Goal: Manage account settings

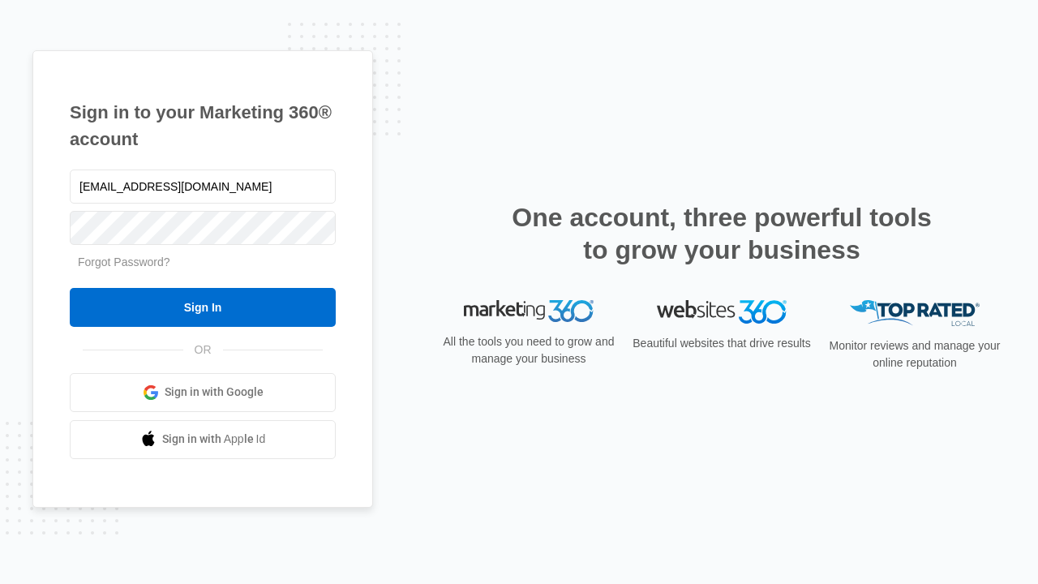
type input "[EMAIL_ADDRESS][DOMAIN_NAME]"
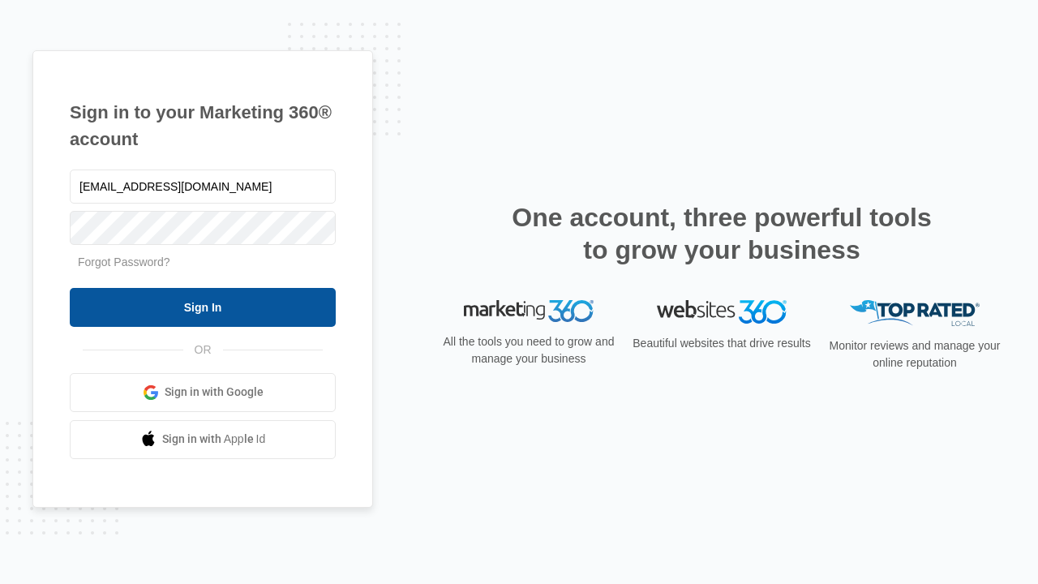
click at [203, 306] on input "Sign In" at bounding box center [203, 307] width 266 height 39
